Goal: Communication & Community: Answer question/provide support

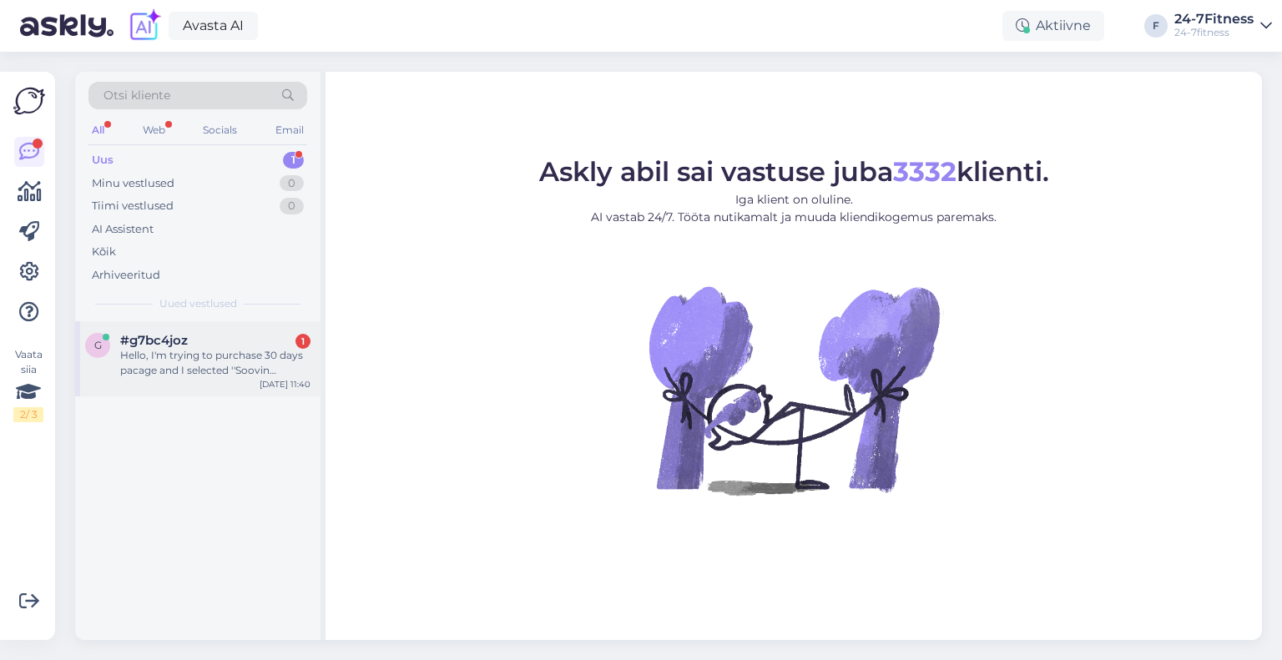
click at [190, 372] on div "Hello, I'm trying to purchase 30 days pacage and I selected ''Soovin tasumiseks…" at bounding box center [215, 363] width 190 height 30
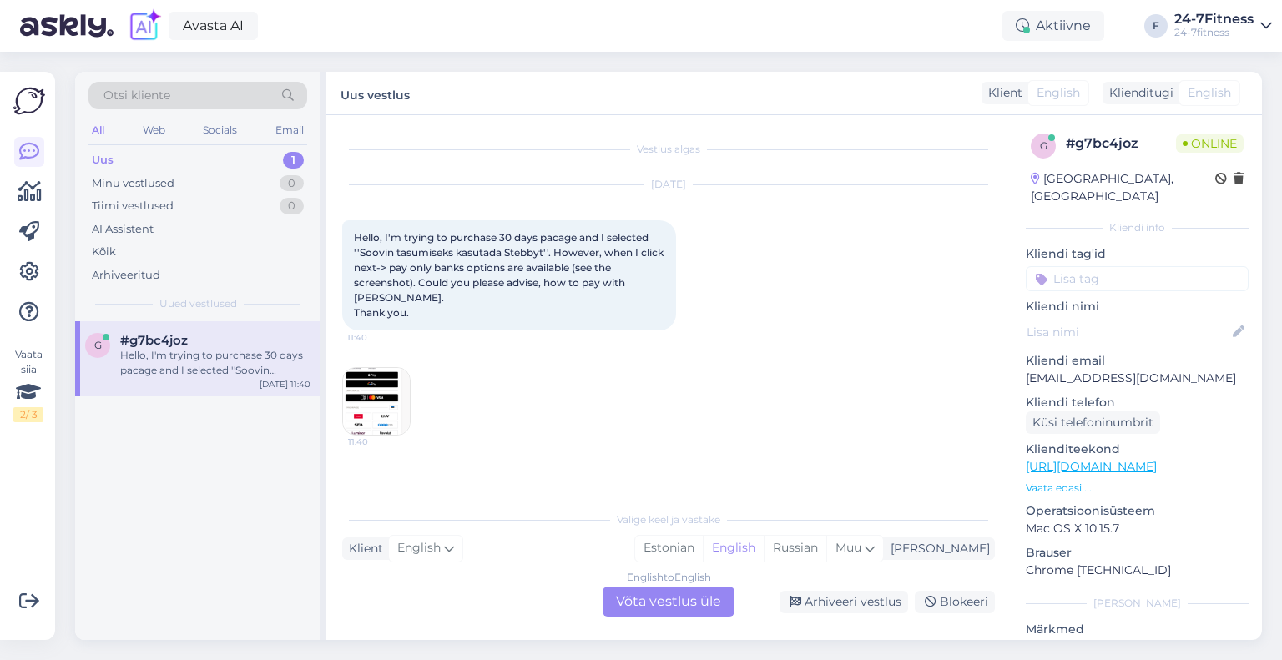
click at [391, 383] on img at bounding box center [376, 401] width 67 height 67
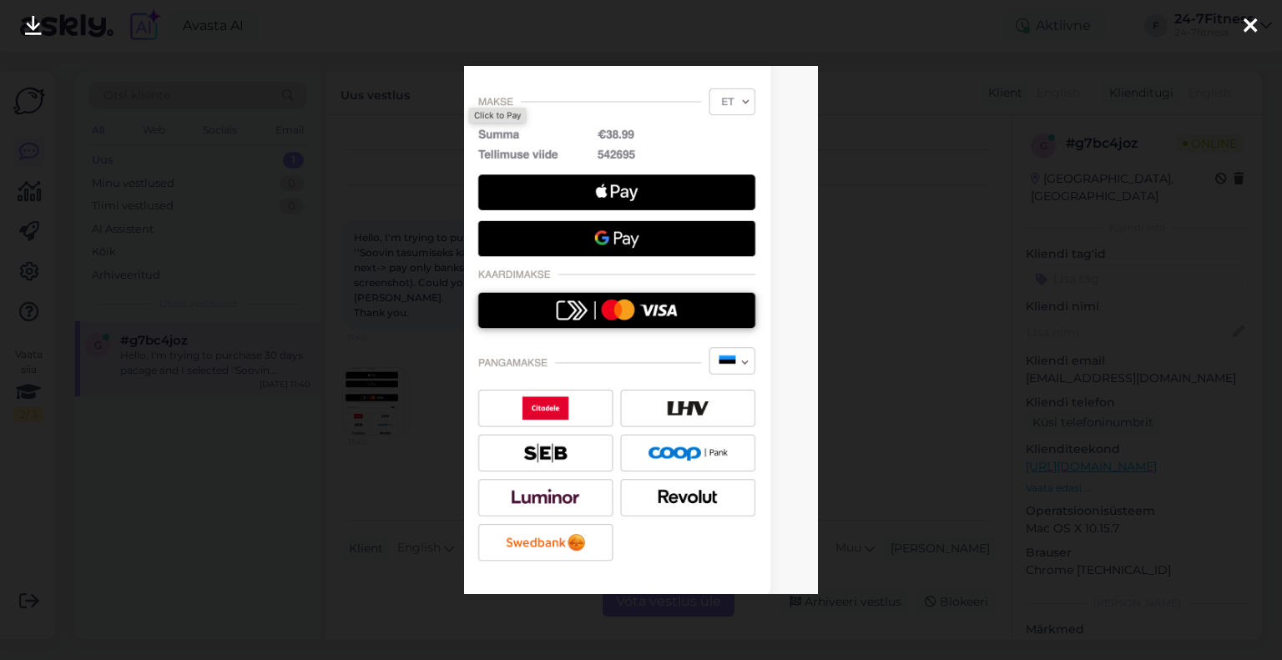
click at [1249, 33] on icon at bounding box center [1250, 27] width 13 height 22
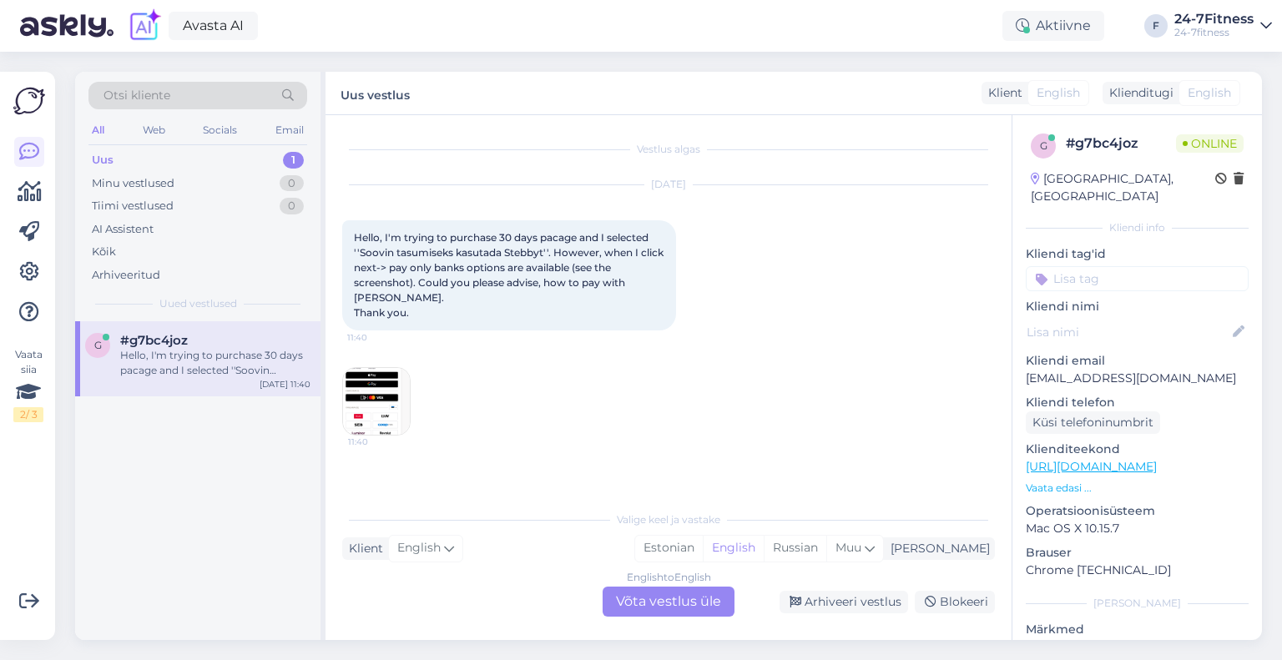
click at [684, 598] on div "English to English Võta vestlus üle" at bounding box center [669, 602] width 132 height 30
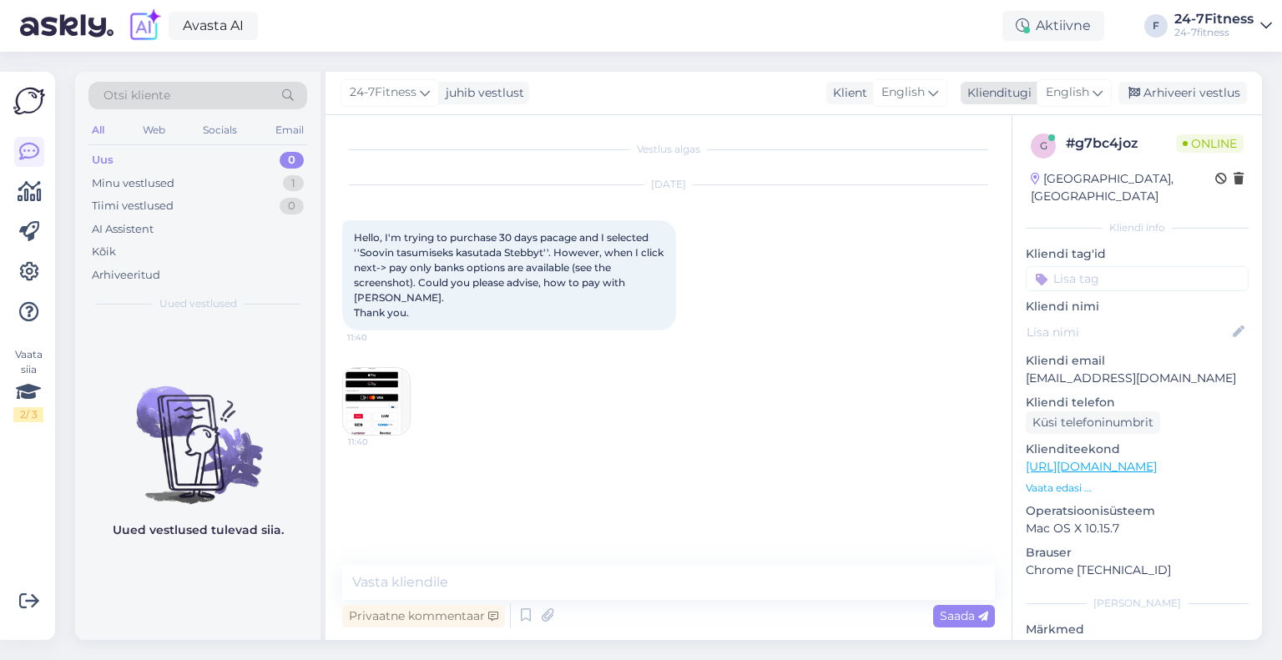
click at [1072, 89] on span "English" at bounding box center [1067, 92] width 43 height 18
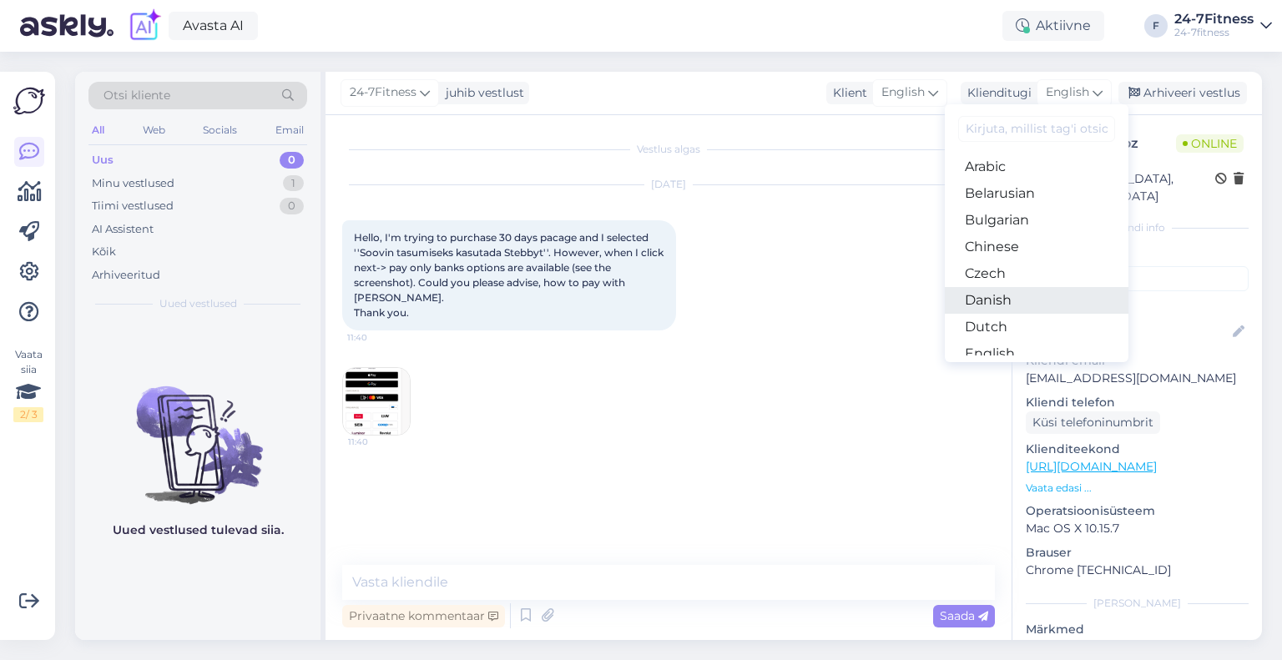
scroll to position [83, 0]
click at [996, 295] on link "Estonian" at bounding box center [1037, 297] width 184 height 27
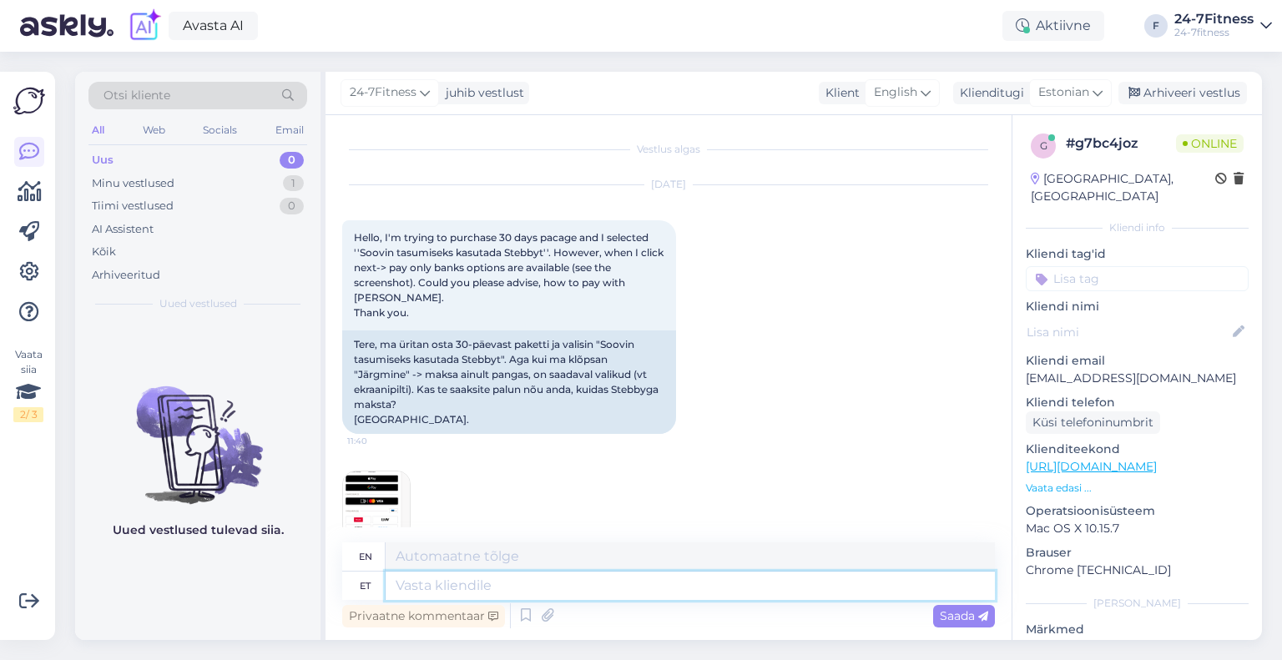
click at [531, 580] on textarea at bounding box center [690, 586] width 609 height 28
type textarea "Tere!"
type textarea "Hello!"
type textarea "Tere! Täname TG"
type textarea "Hello! Thank you"
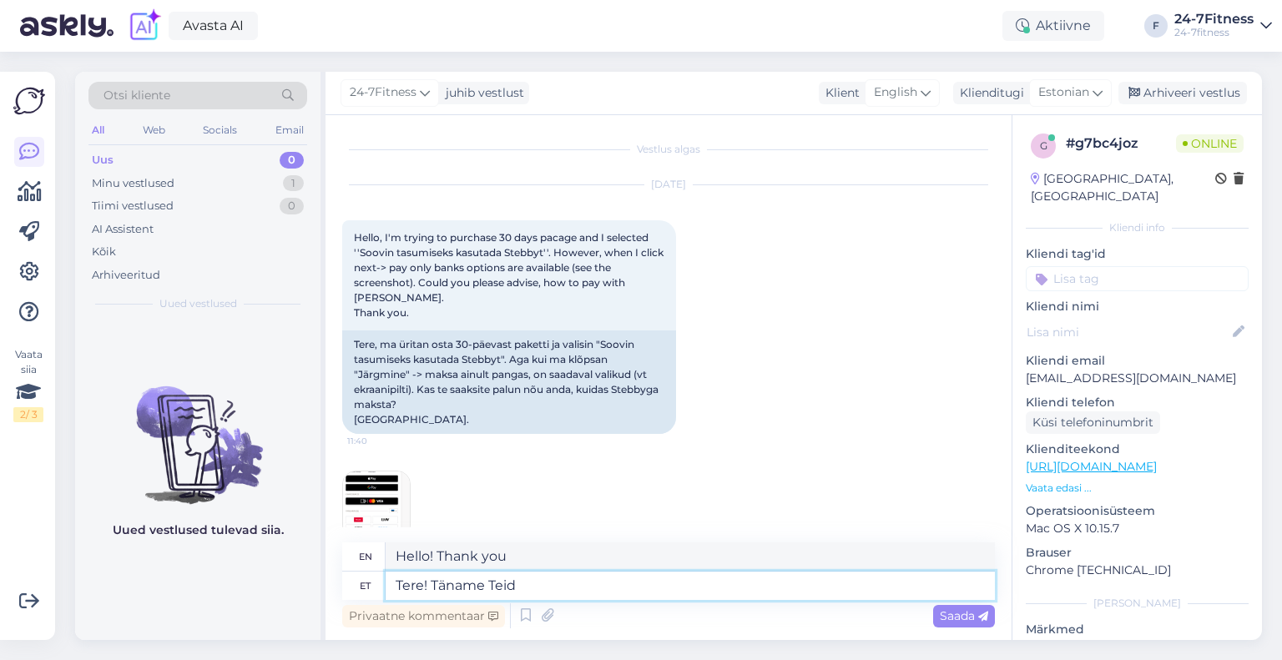
type textarea "Tere! Täname Teid"
type textarea "Hello! Thank you."
type textarea "Tere! Täname Teid pöördumise ee"
type textarea "Hello! Thank you for contacting us."
type textarea "Tere! Täname Teid pöördumise eest!"
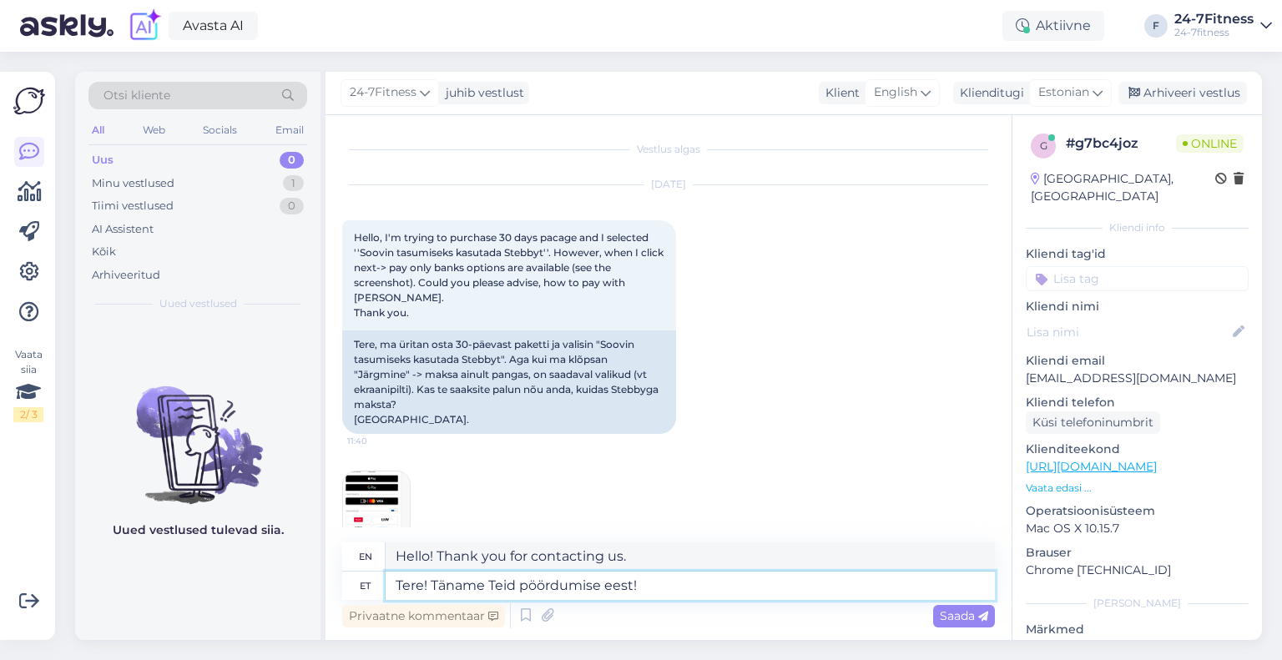
type textarea "Hello! Thank you for contacting us!"
type textarea "Tere! Täname Teid pöördumise eest! Palun sa"
type textarea "Hello! Thank you for contacting us! Please"
type textarea "Tere! Täname Teid pöördumise eest! Palun saatke me"
type textarea "Hello! Thank you for contacting us! Please send"
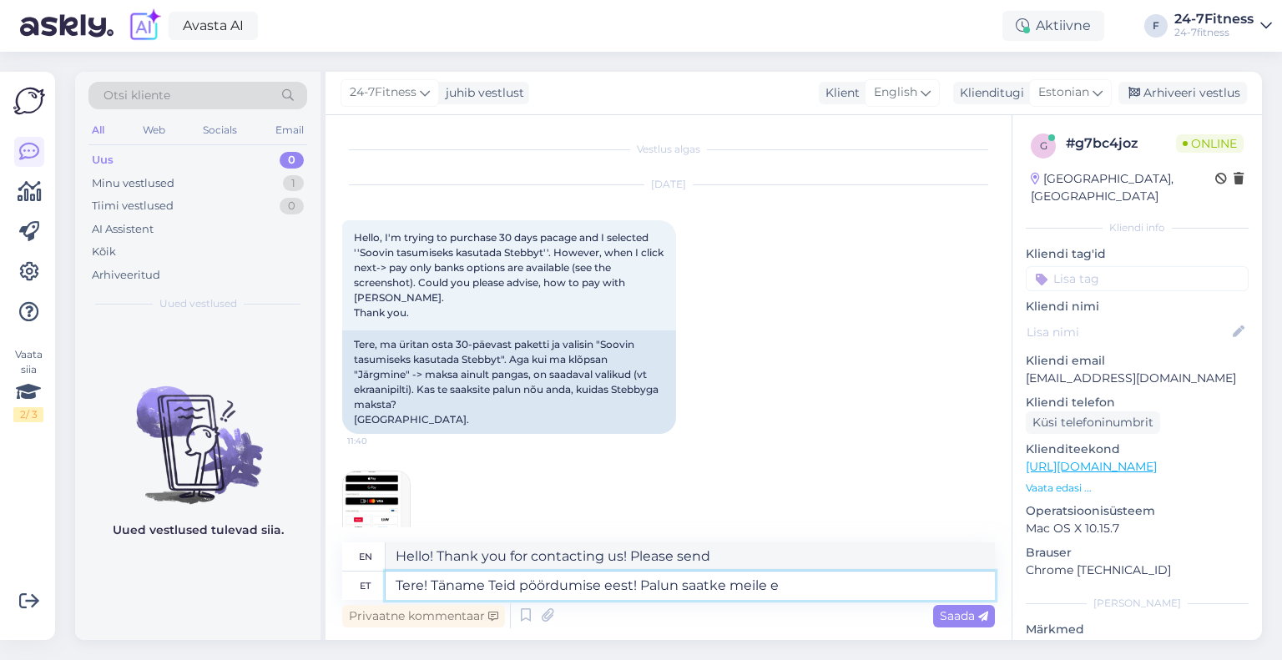
type textarea "Tere! Täname Teid pöördumise eest! Palun saatke meile en"
type textarea "Hello! Thank you for contacting us! Please send us"
type textarea "Tere! Täname Teid pöördumise eest! Palun saatke [PERSON_NAME] ni"
type textarea "Hello! Thank you for contacting us! Please send us your"
type textarea "Tere! Täname Teid pöördumise eest! Palun saatke [PERSON_NAME] nimi ja"
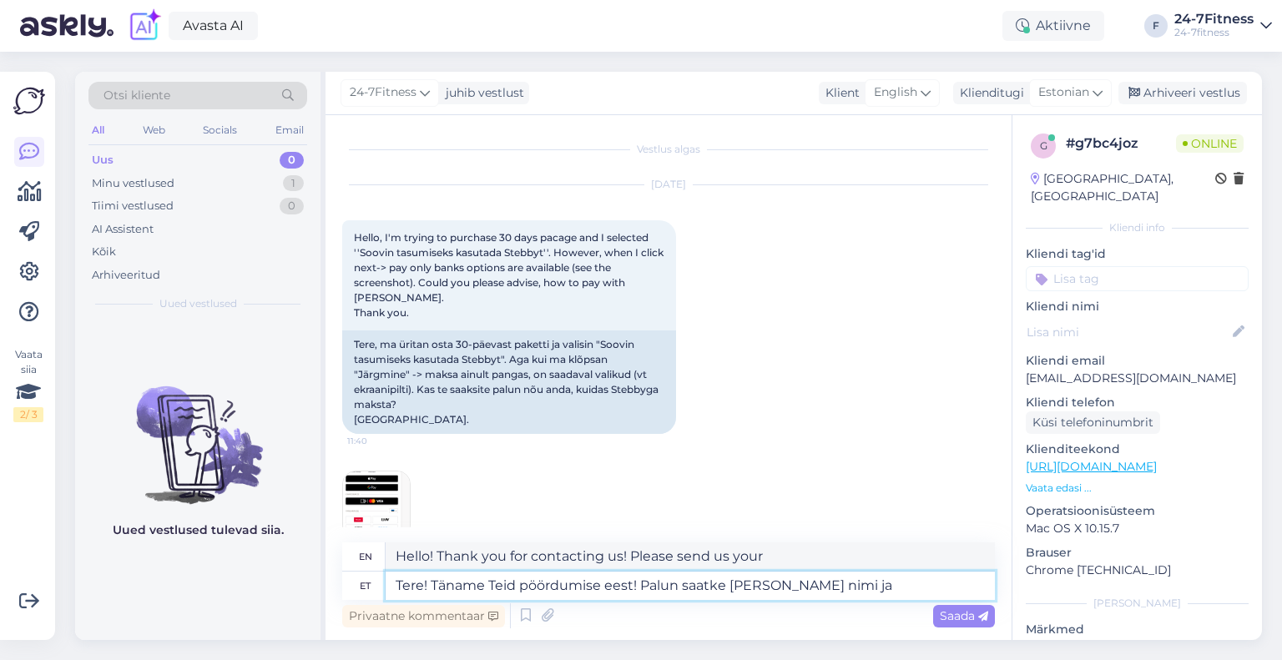
type textarea "Hello! Thank you for contacting us! Please send us your name."
type textarea "Tere! Täname Teid pöördumise eest! Palun saatke [PERSON_NAME] nimi ja i"
type textarea "Hello! Thank you for contacting us! Please send us your name and"
type textarea "Tere! Täname Teid pöördumise eest! Palun saatke [PERSON_NAME] nimi ja isikukood…"
type textarea "Hello! Thank you for contacting us! Please send us your name and personal ident…"
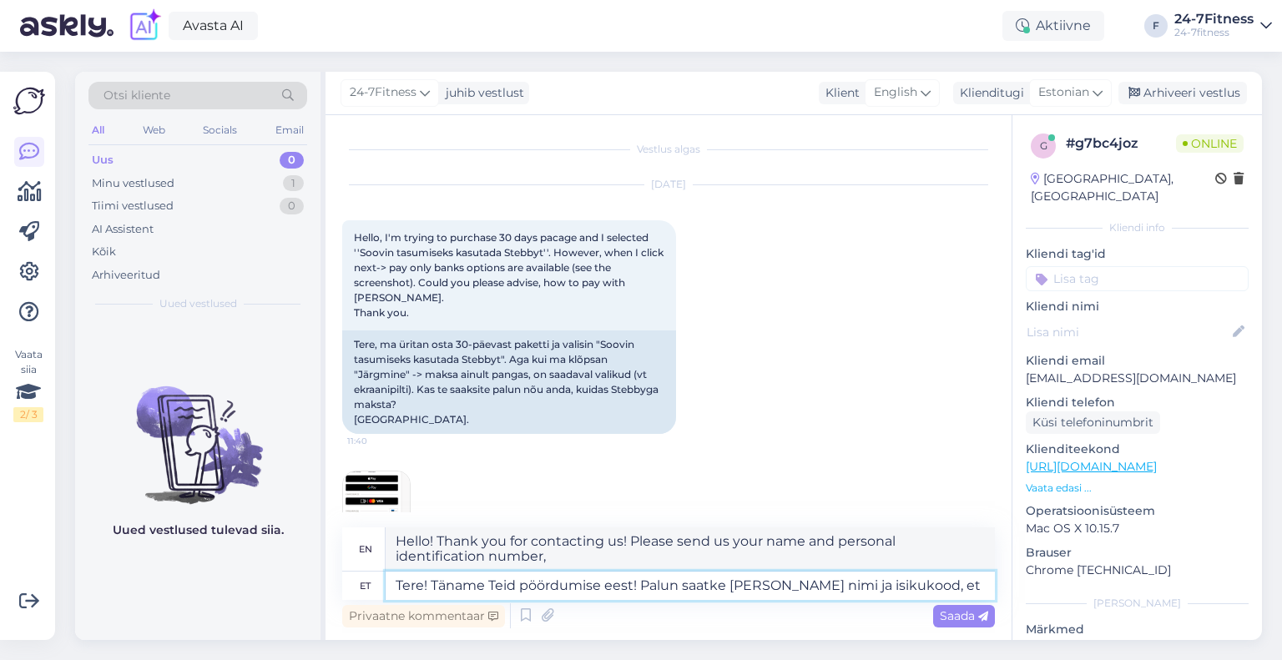
type textarea "Tere! Täname Teid pöördumise eest! Palun saatke [PERSON_NAME] nimi ja isikukood…"
type textarea "Hello! Thank you for contacting us! Please send us your name and personal ident…"
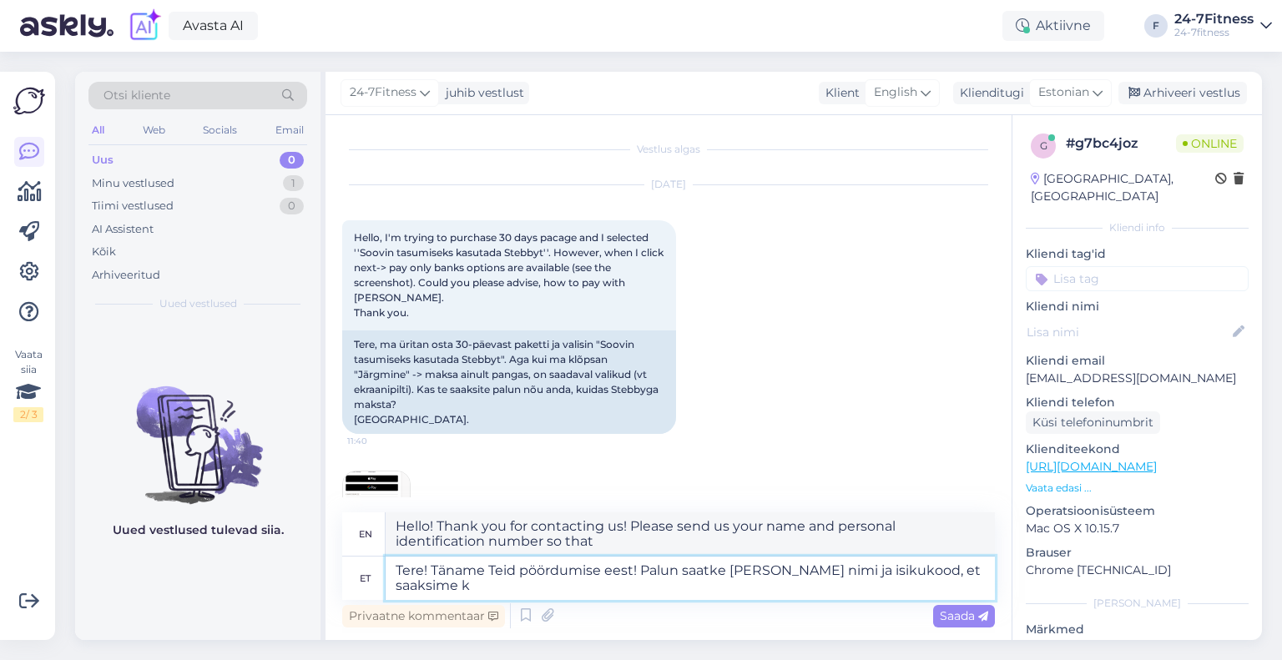
type textarea "Tere! Täname Teid pöördumise eest! Palun saatke [PERSON_NAME] nimi ja isikukood…"
type textarea "Hello! Thank you for contacting us! Please send us your name and personal ident…"
type textarea "Tere! Täname Teid pöördumise eest! Palun saatke [PERSON_NAME] nimi ja isikukood…"
type textarea "Hello! Thank you for contacting us! Please send us your name and personal ident…"
type textarea "Tere! Täname Teid pöördumise eest! Palun saatke [PERSON_NAME] nimi ja isikukood…"
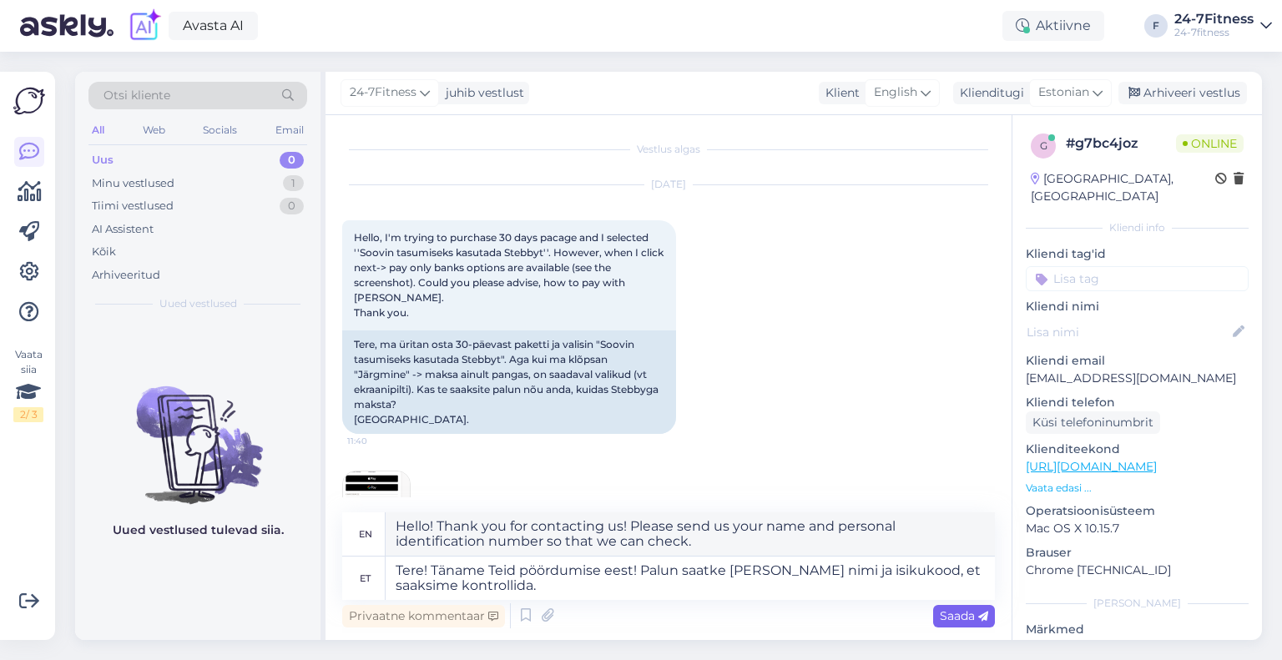
click at [942, 613] on span "Saada" at bounding box center [964, 616] width 48 height 15
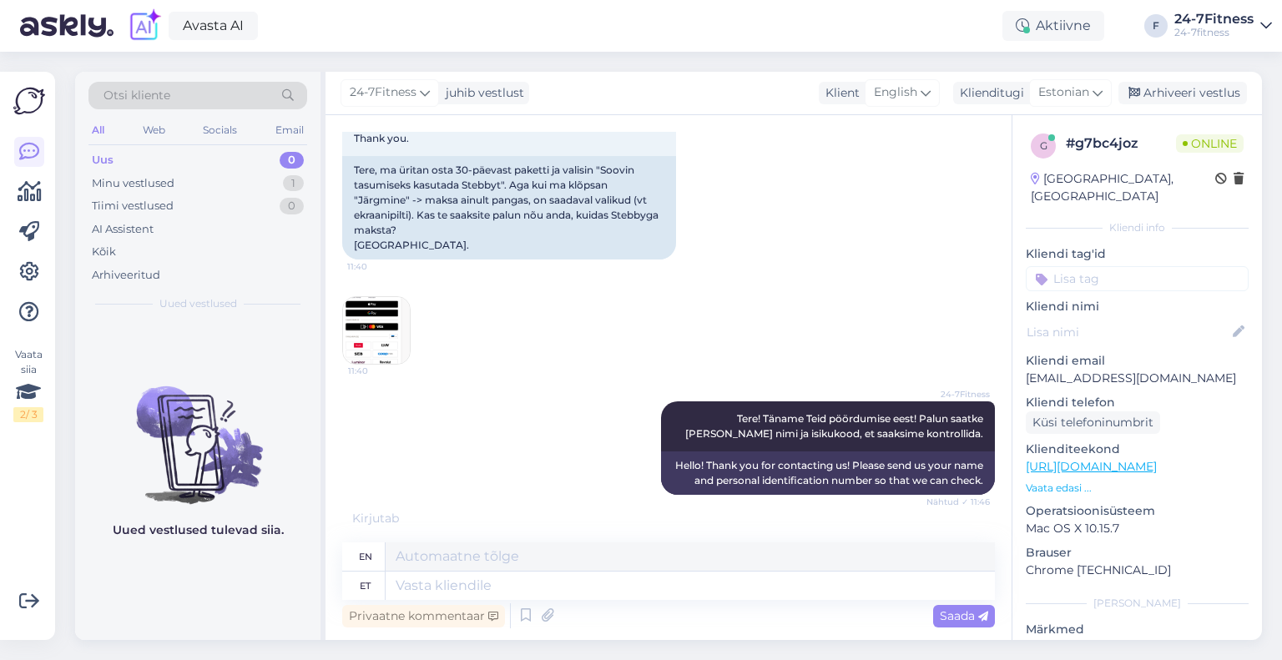
scroll to position [192, 0]
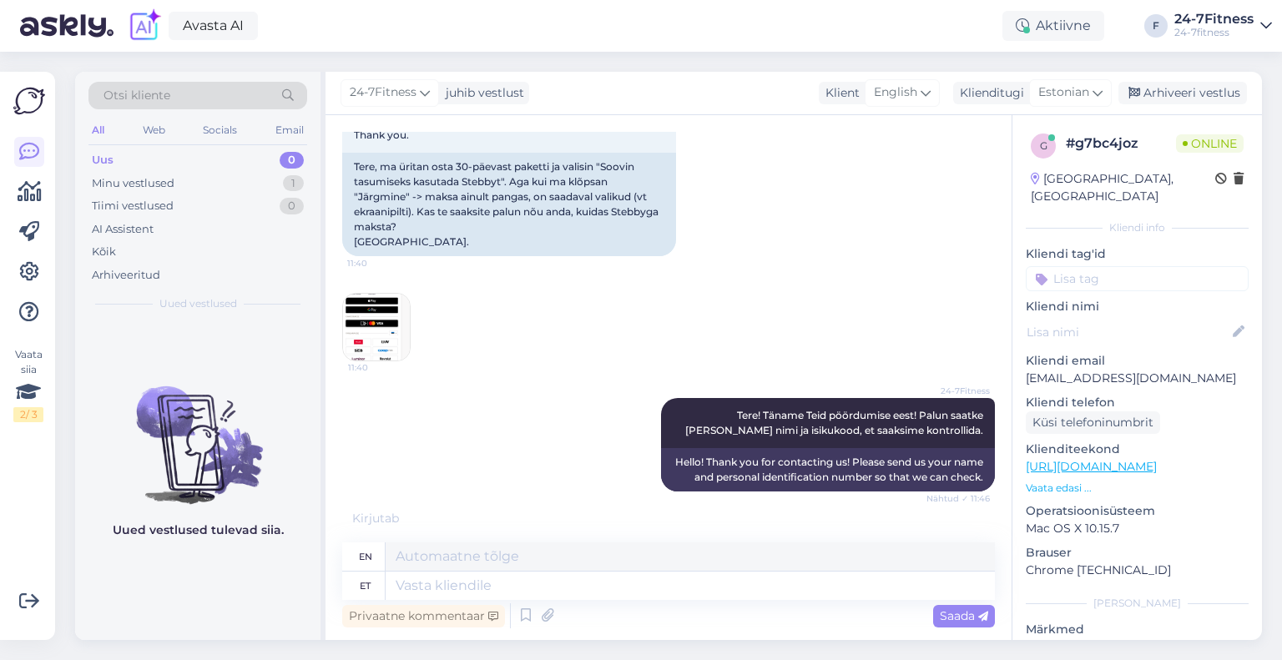
click at [306, 584] on div "Uued vestlused tulevad siia." at bounding box center [197, 480] width 245 height 319
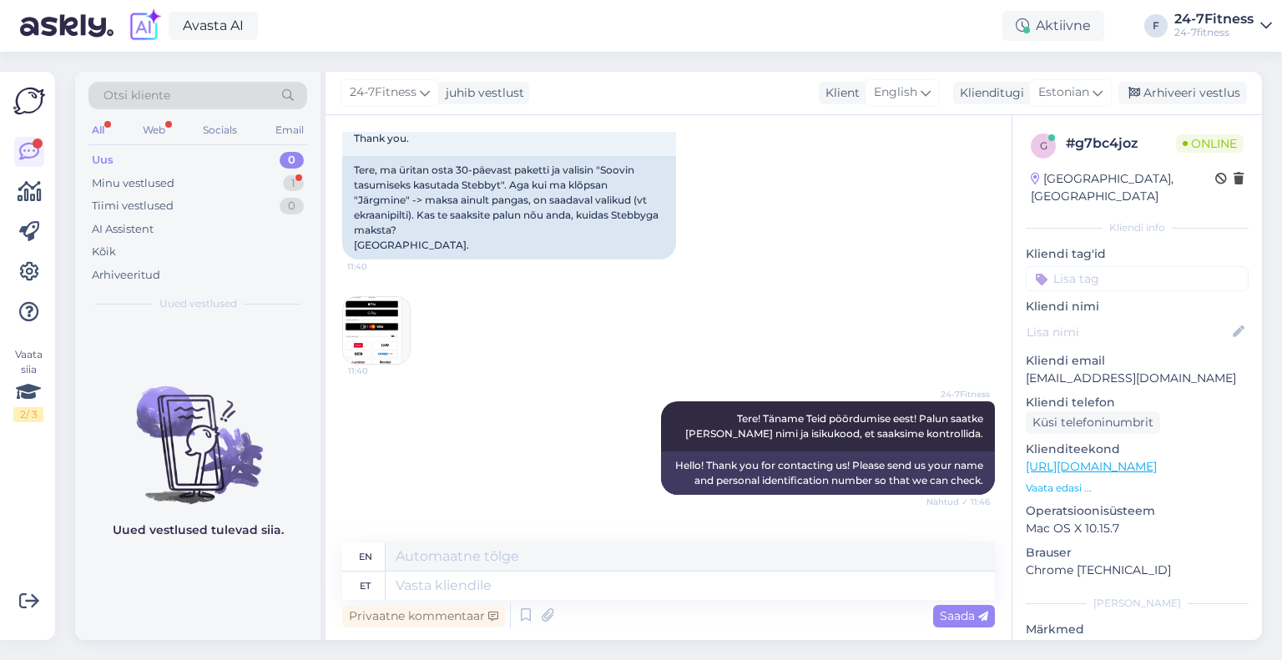
scroll to position [305, 0]
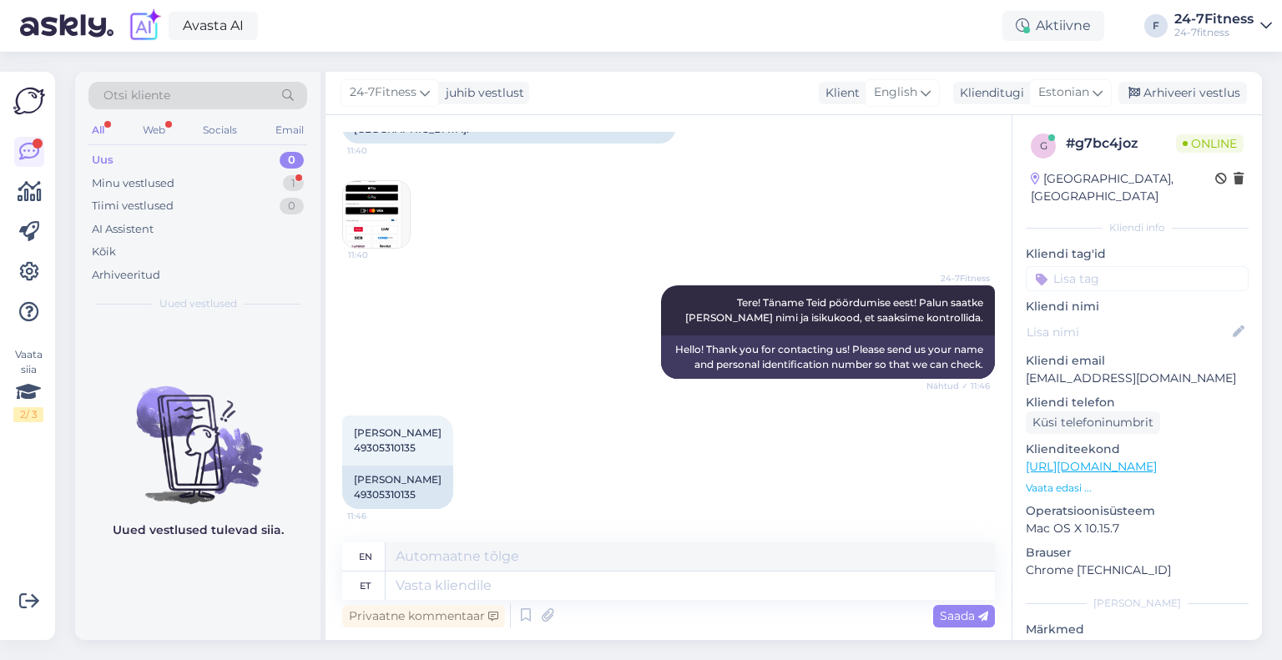
drag, startPoint x: 431, startPoint y: 450, endPoint x: 341, endPoint y: 447, distance: 90.2
click at [341, 447] on div "Vestlus algas [DATE] Hello, I'm trying to purchase 30 days pacage and I selecte…" at bounding box center [669, 377] width 686 height 525
copy span "49305310135"
click at [487, 590] on textarea at bounding box center [690, 586] width 609 height 28
type textarea "T"
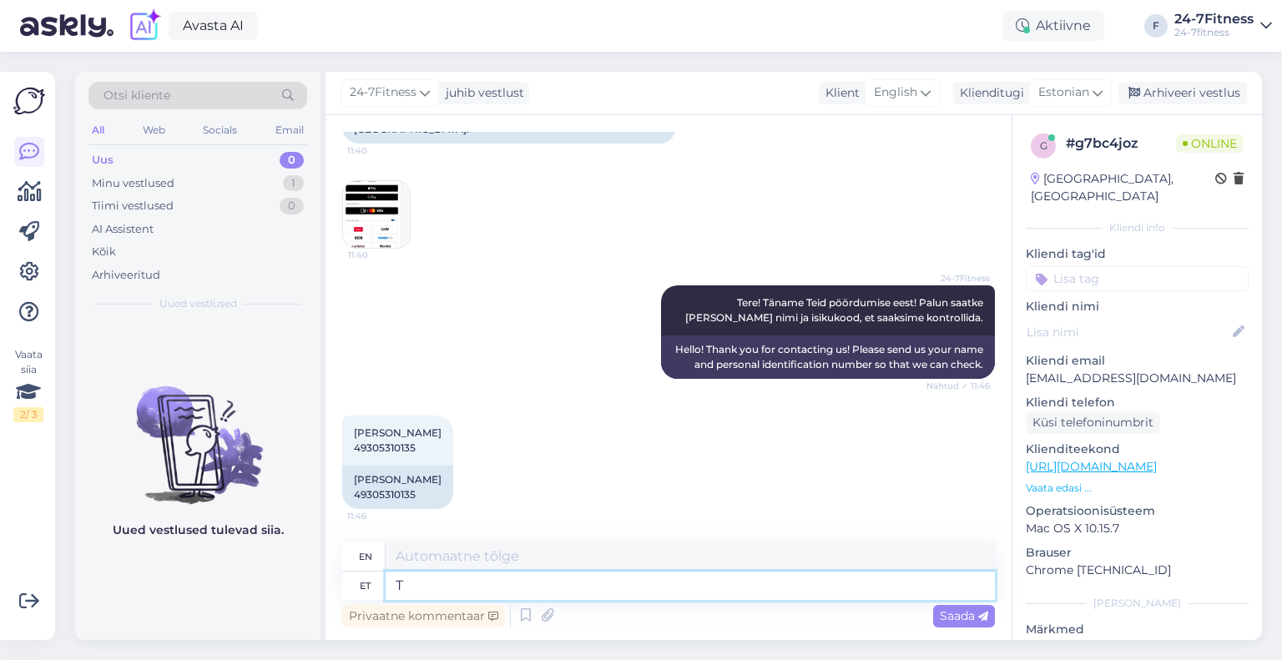
type textarea "You"
type textarea "Täname!"
type textarea "Thank you!"
paste textarea "Kontrollisime ka omalt [PERSON_NAME] näeme, et Teil on Stebbys kaks kontot - üh…"
type textarea "Täname! Kontrollisime ka omalt [PERSON_NAME] näeme, et Teil on Stebbys kaks kon…"
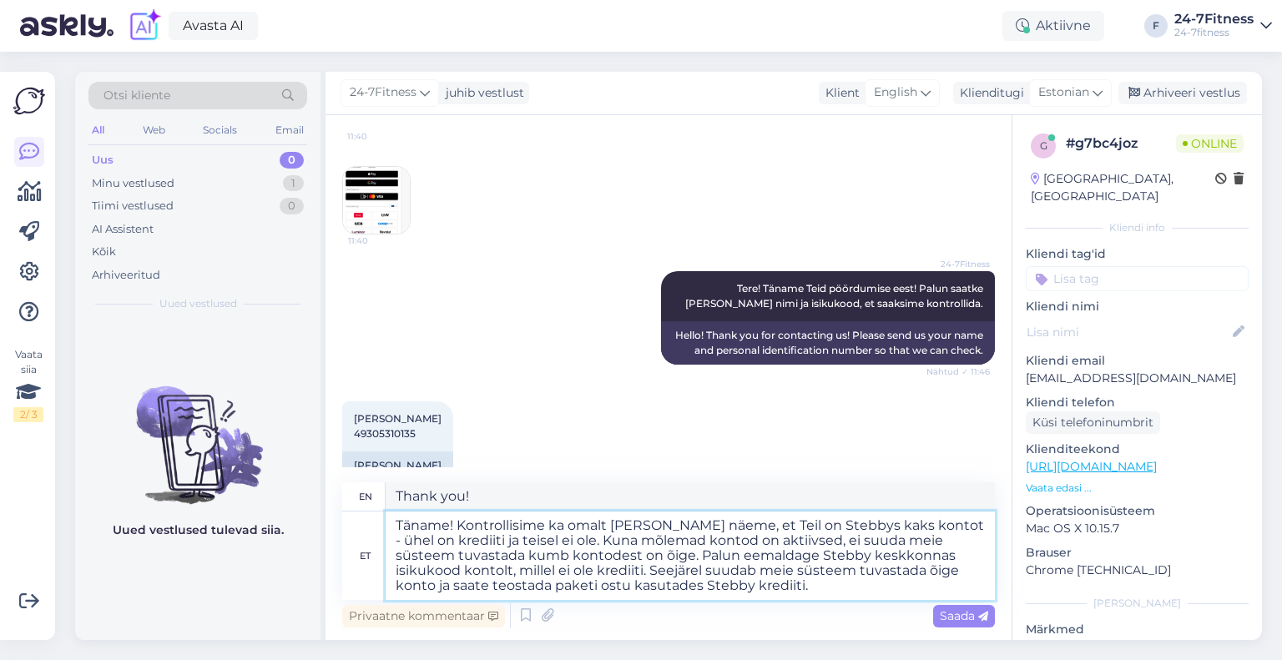
type textarea "Thank you! We also checked and we see that you have two accounts in Stebby - on…"
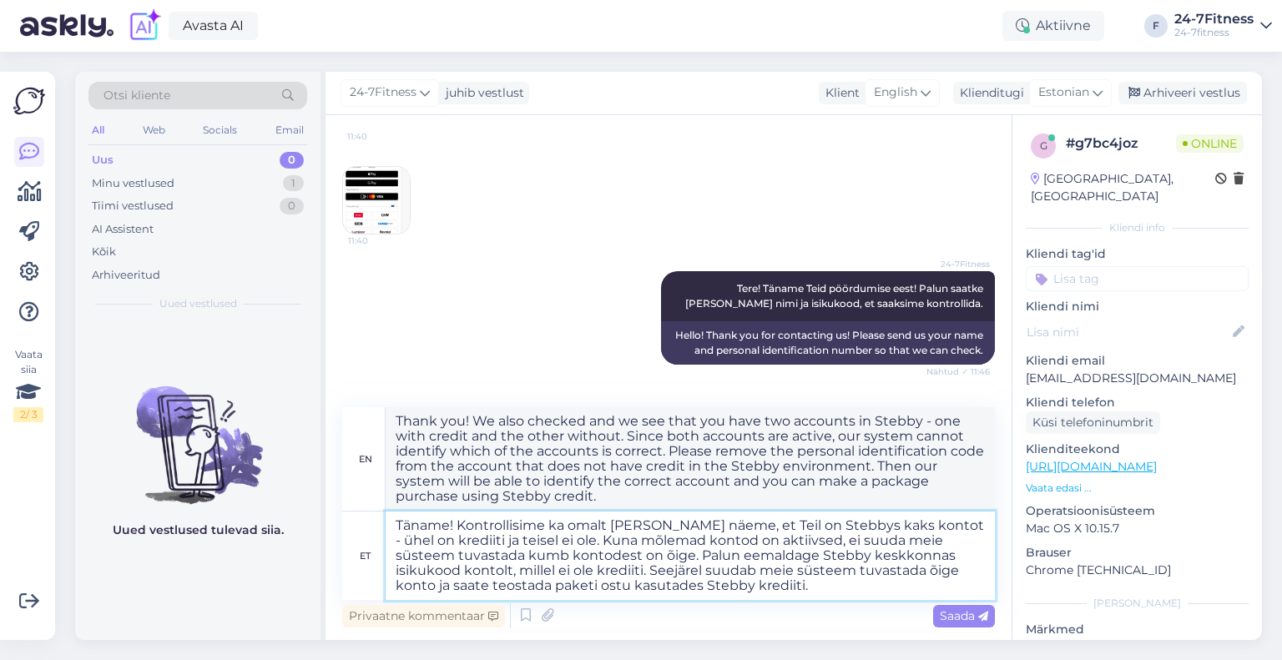
type textarea "Täname! Kontrollisime ka omalt [PERSON_NAME] näeme, et Teil on Stebbys kaks kon…"
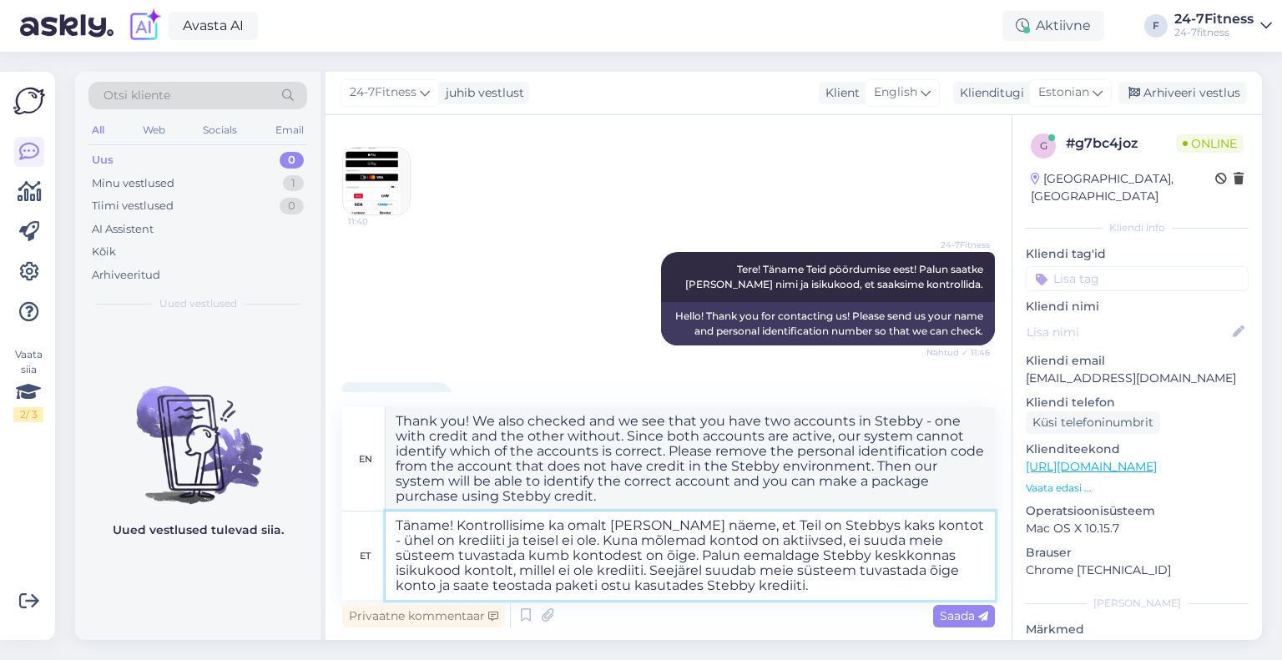
scroll to position [440, 0]
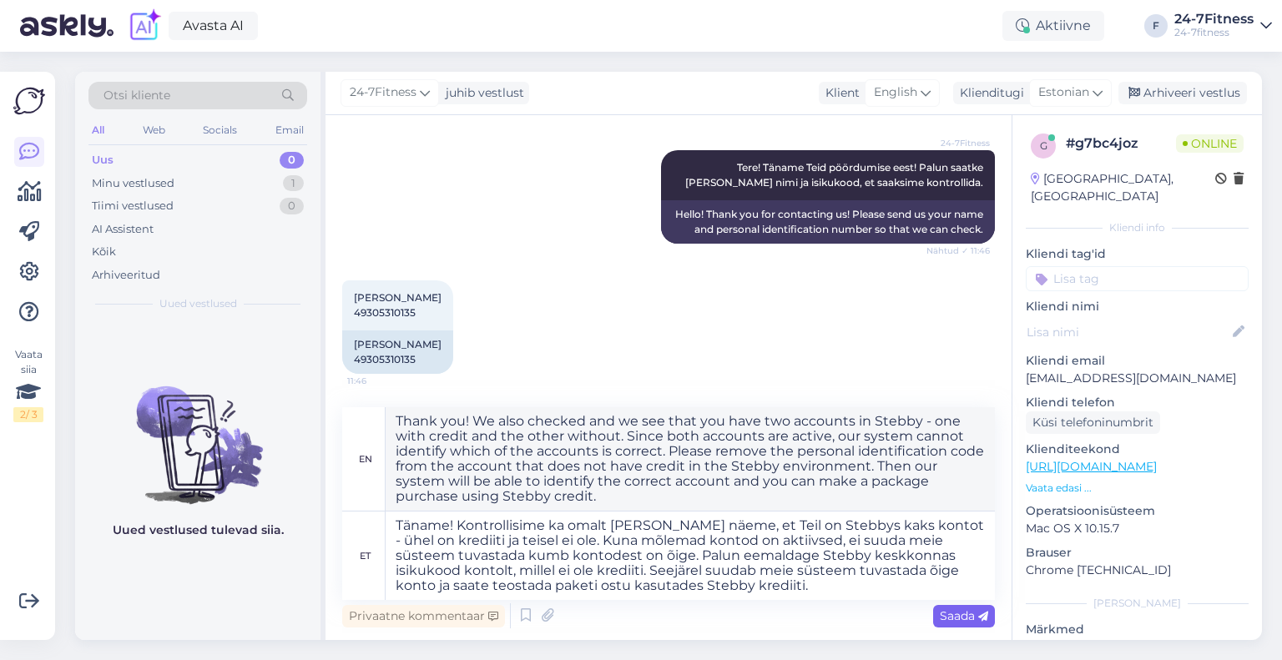
click at [959, 618] on span "Saada" at bounding box center [964, 616] width 48 height 15
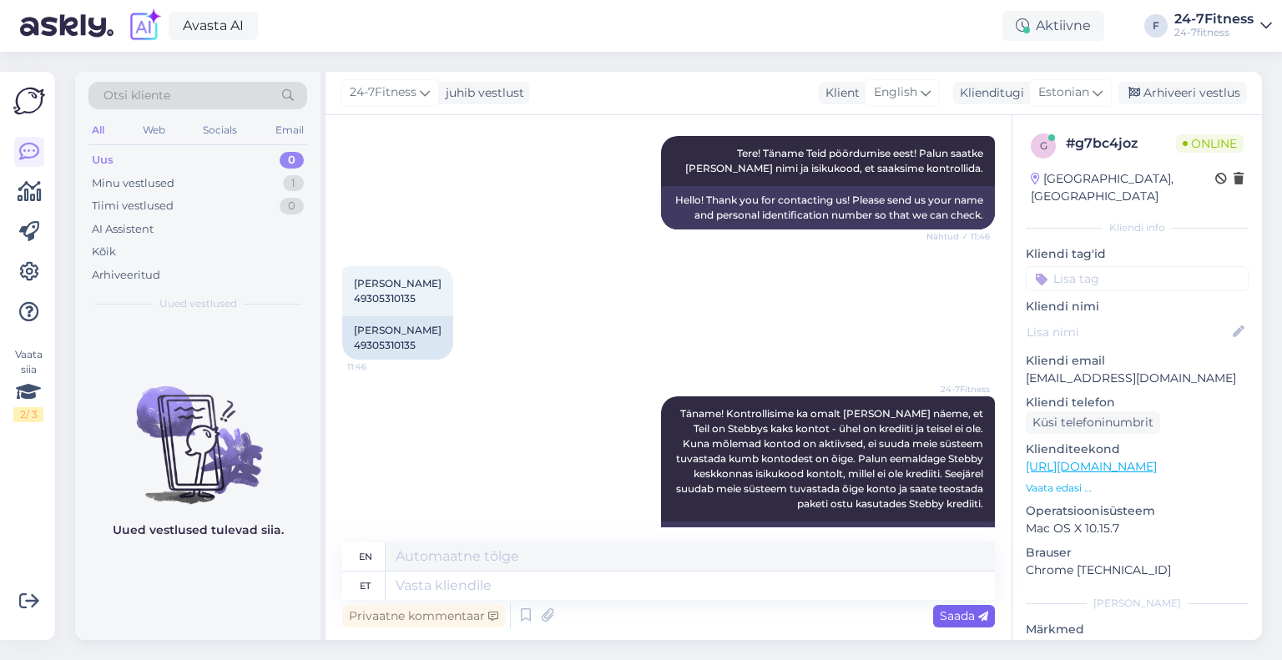
scroll to position [600, 0]
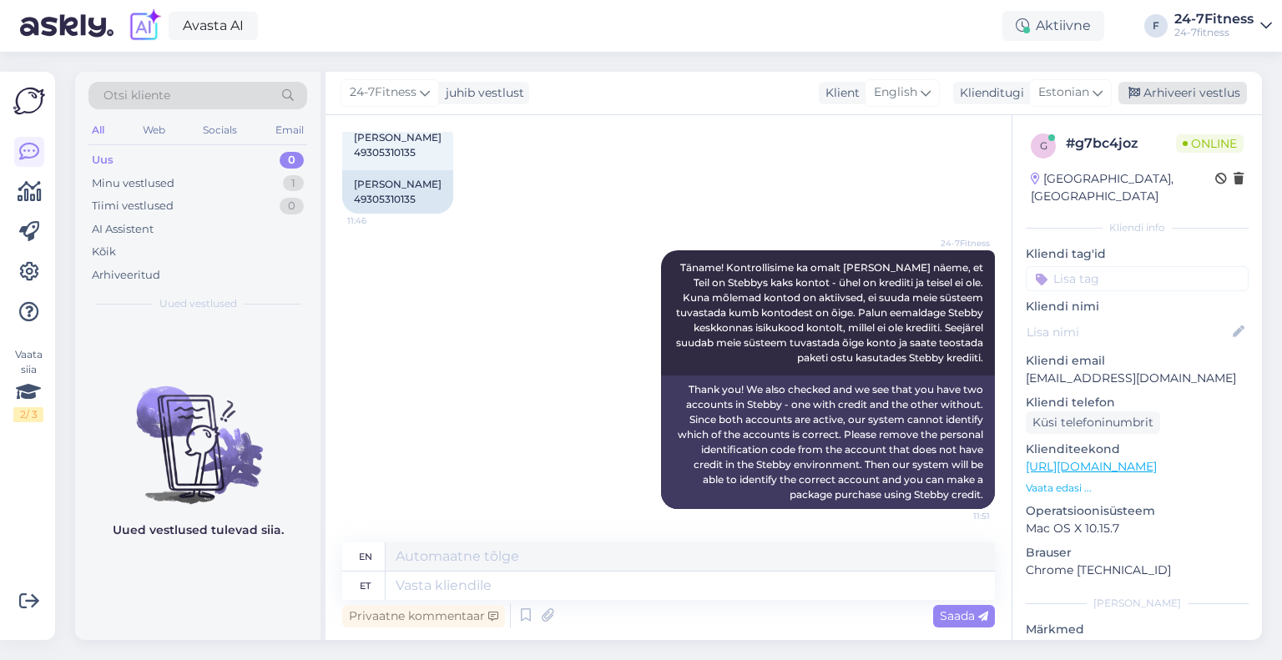
click at [1174, 93] on div "Arhiveeri vestlus" at bounding box center [1183, 93] width 129 height 23
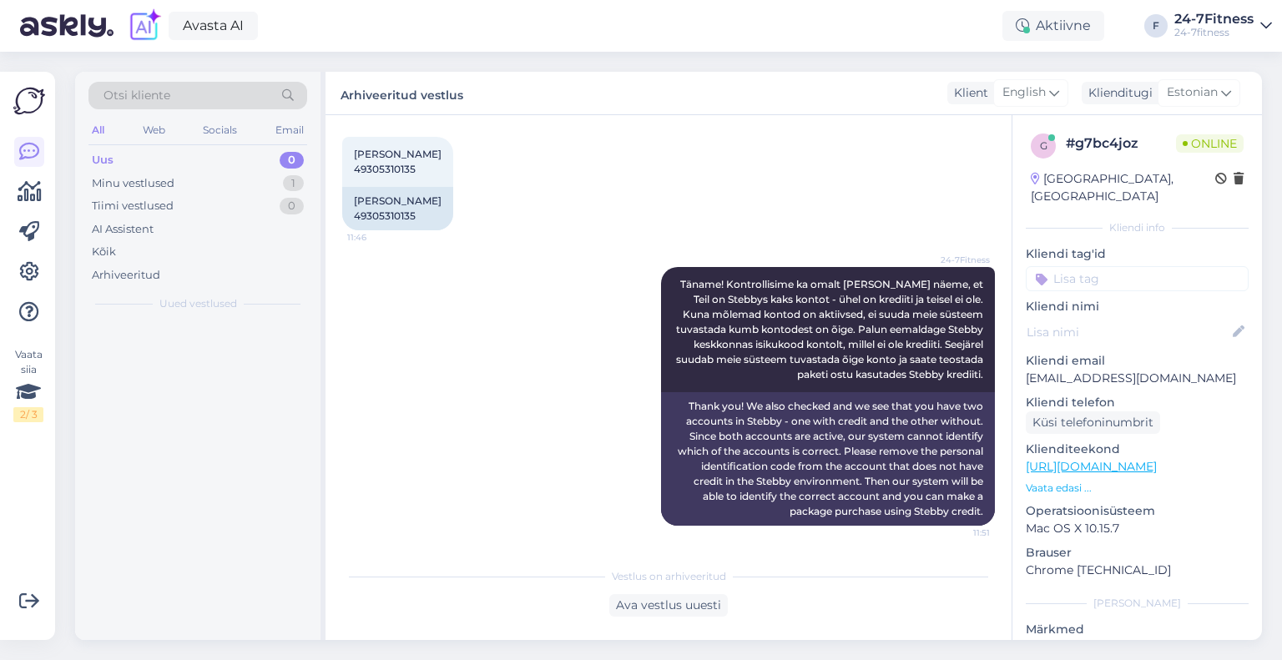
scroll to position [583, 0]
